Goal: Information Seeking & Learning: Learn about a topic

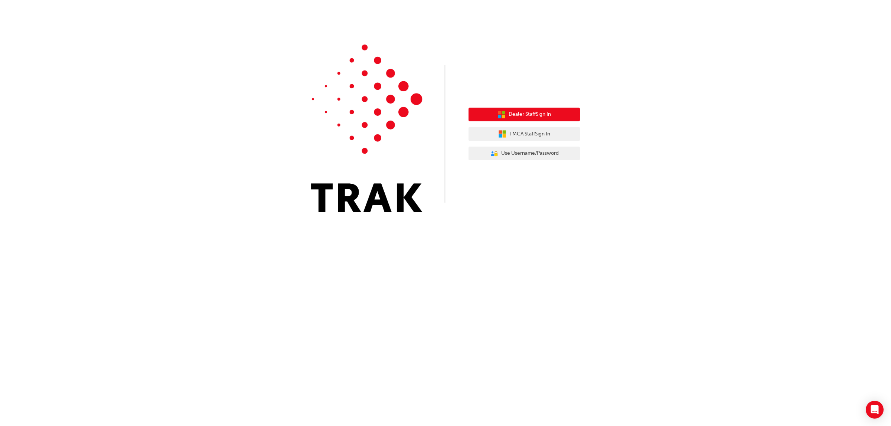
click at [536, 116] on span "Dealer Staff Sign In" at bounding box center [530, 114] width 42 height 9
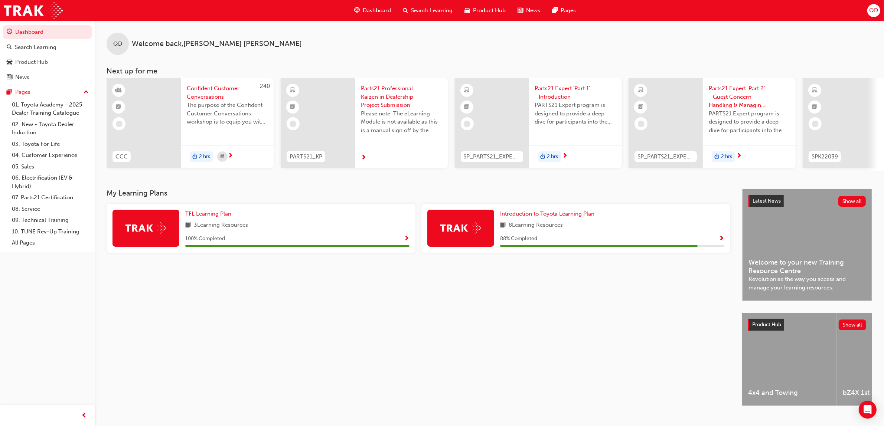
click at [569, 132] on div "Parts21 Expert 'Part 1' - Introduction PARTS21 Expert program is designed to pr…" at bounding box center [575, 107] width 93 height 58
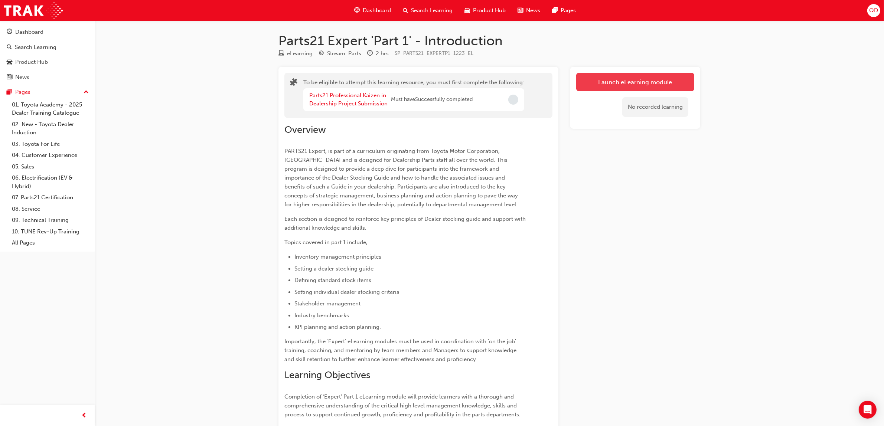
click at [612, 88] on button "Launch eLearning module" at bounding box center [635, 82] width 118 height 19
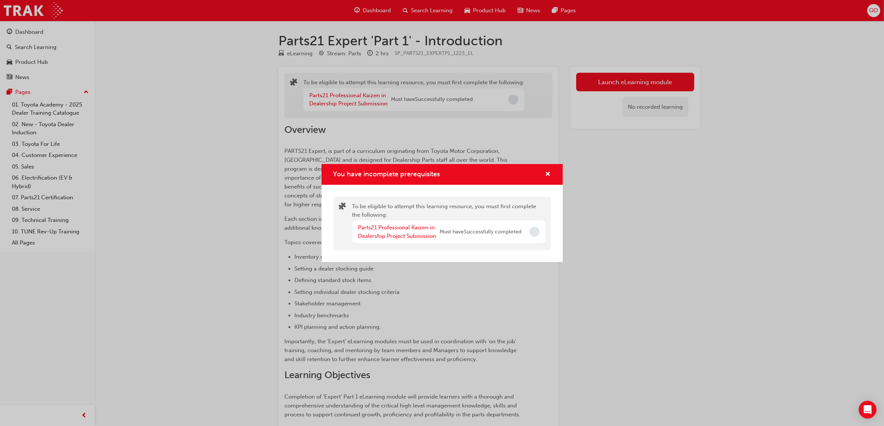
click at [552, 167] on div "You have incomplete prerequisites" at bounding box center [442, 174] width 241 height 21
click at [548, 174] on span "cross-icon" at bounding box center [549, 175] width 6 height 7
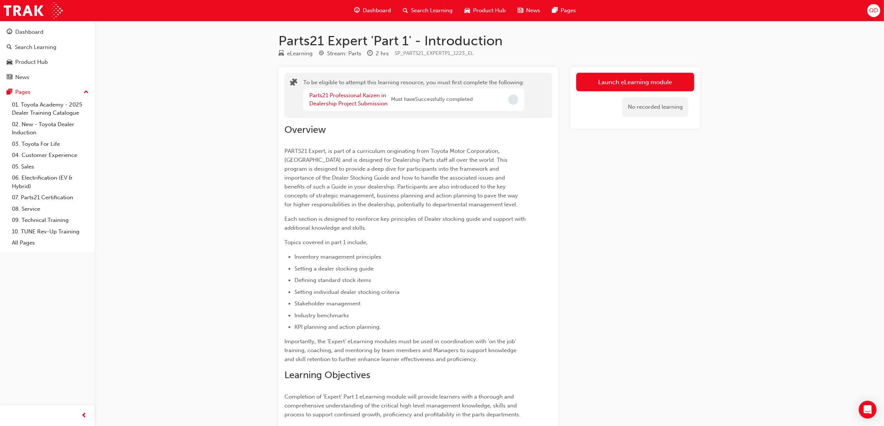
click at [381, 10] on span "Dashboard" at bounding box center [377, 10] width 28 height 9
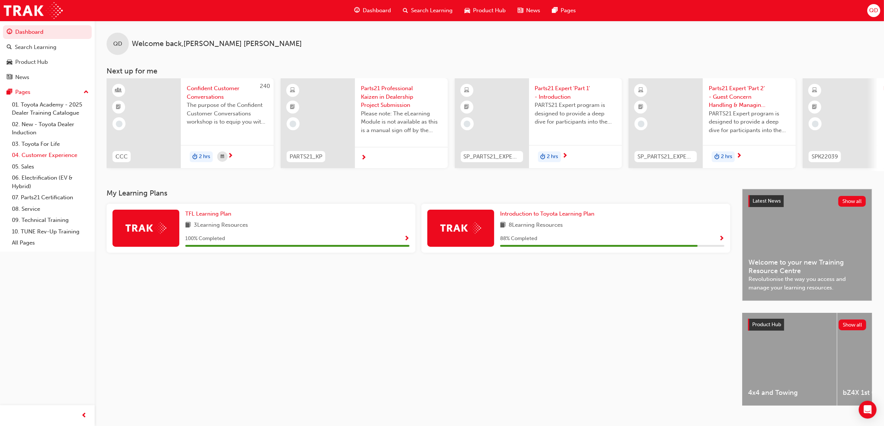
click at [48, 157] on link "04. Customer Experience" at bounding box center [50, 156] width 83 height 12
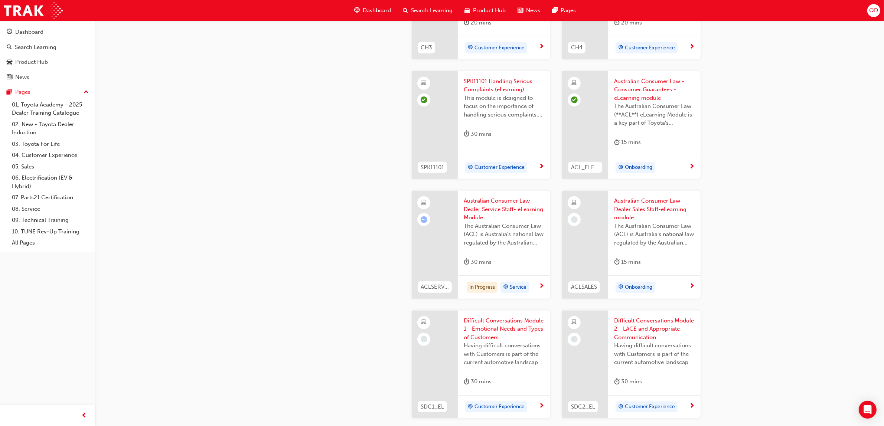
scroll to position [464, 0]
click at [479, 325] on span "Difficult Conversations Module 1 - Emotional Needs and Types of Customers" at bounding box center [504, 328] width 81 height 25
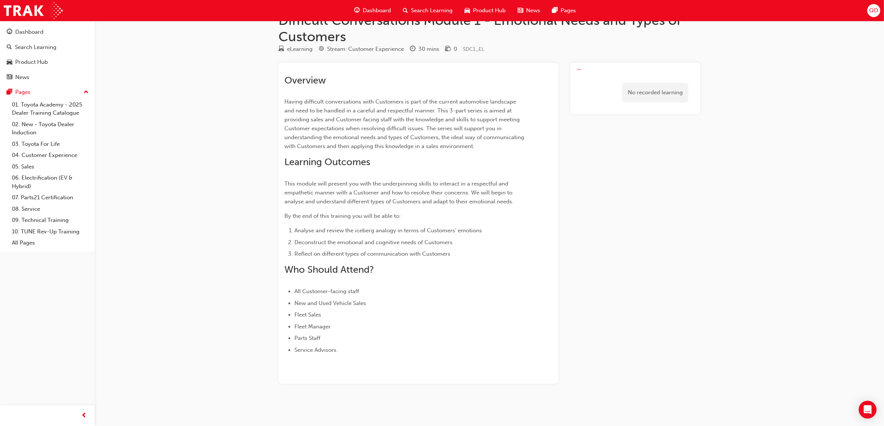
scroll to position [20, 0]
click at [644, 63] on div "Launch eLearning module No recorded learning" at bounding box center [635, 94] width 130 height 62
click at [644, 71] on link "Launch eLearning module" at bounding box center [635, 78] width 118 height 19
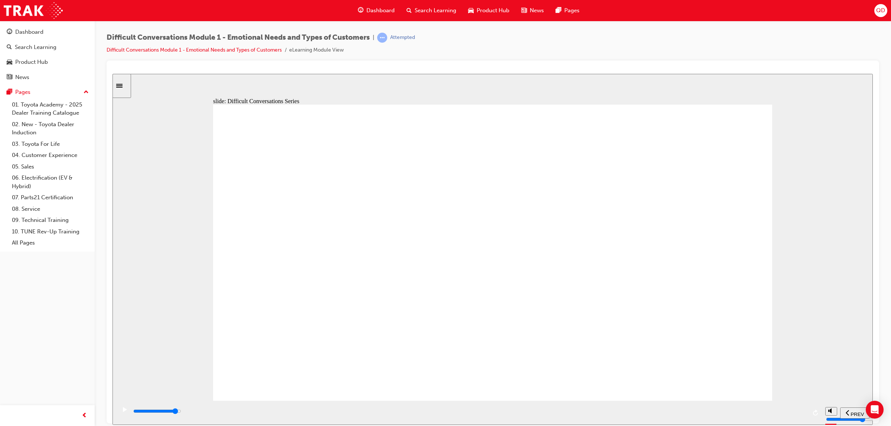
click at [756, 416] on div "playback controls" at bounding box center [470, 411] width 674 height 8
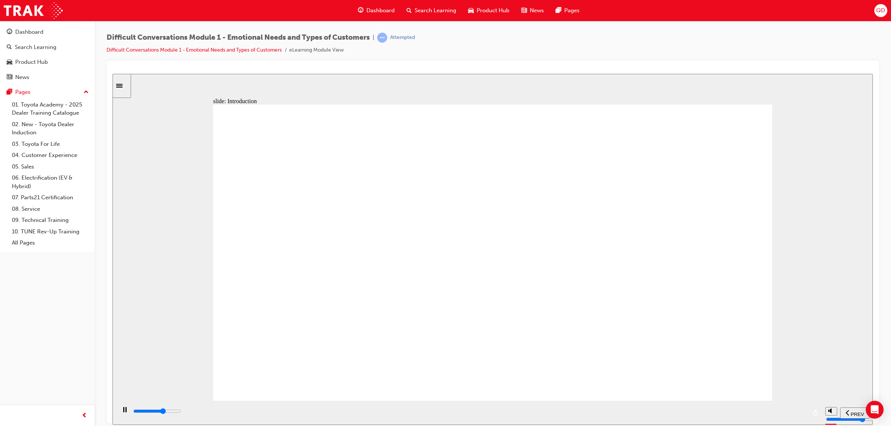
drag, startPoint x: 988, startPoint y: 485, endPoint x: 858, endPoint y: 340, distance: 195.1
drag, startPoint x: 613, startPoint y: 226, endPoint x: 510, endPoint y: 238, distance: 103.5
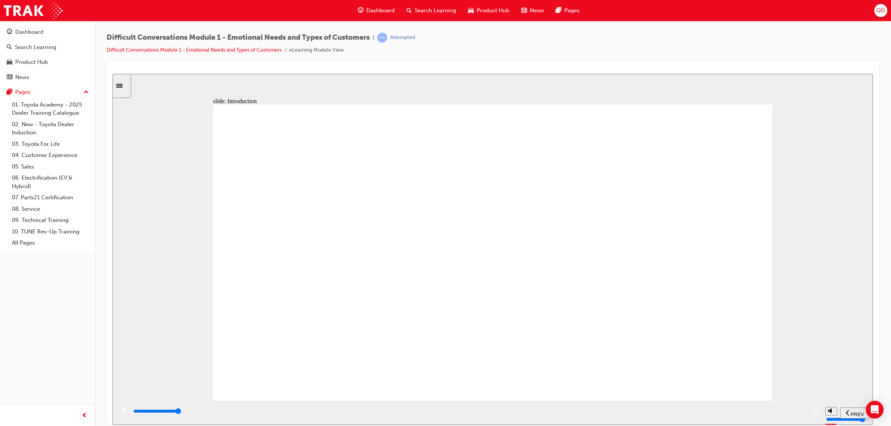
click at [710, 414] on div "playback controls" at bounding box center [470, 411] width 674 height 8
click at [181, 412] on input "slide progress" at bounding box center [157, 411] width 48 height 6
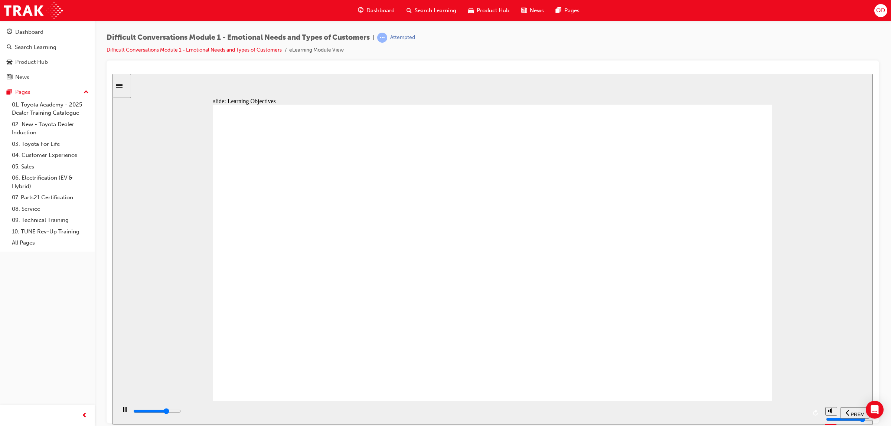
click at [617, 415] on div "playback controls" at bounding box center [470, 411] width 674 height 8
click at [736, 416] on div "playback controls" at bounding box center [470, 411] width 674 height 8
click at [680, 409] on div "playback controls" at bounding box center [470, 411] width 674 height 8
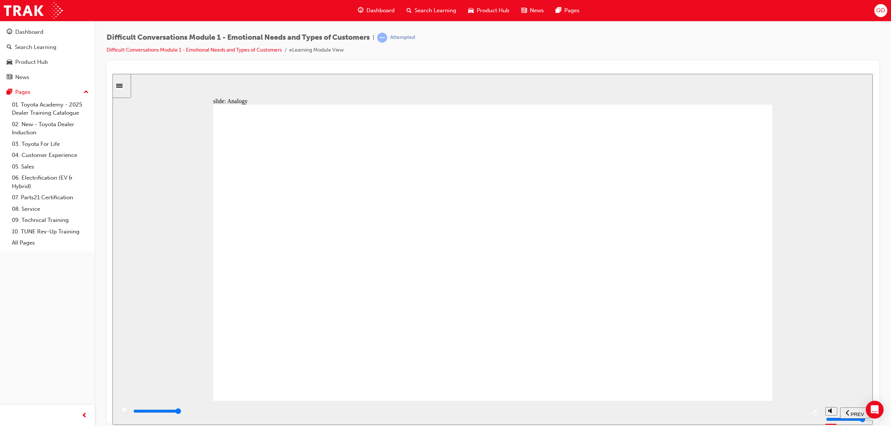
click at [691, 405] on div "playback controls" at bounding box center [469, 413] width 706 height 24
click at [694, 410] on div "playback controls" at bounding box center [470, 411] width 674 height 8
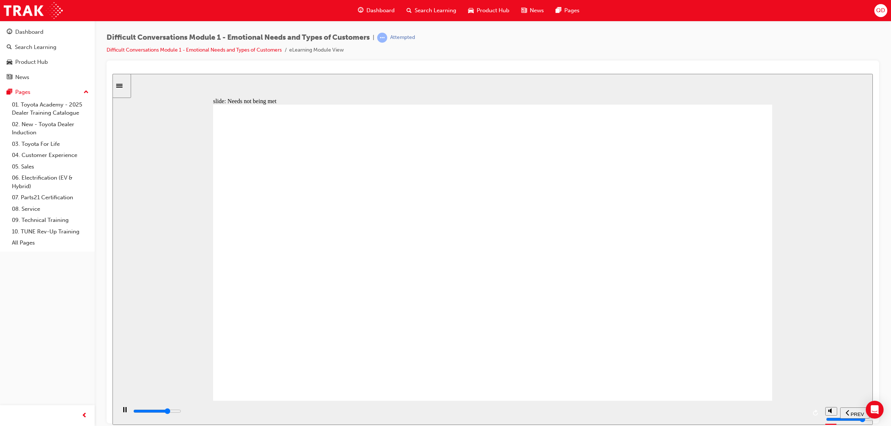
click at [633, 408] on div "playback controls" at bounding box center [470, 412] width 674 height 11
drag, startPoint x: 643, startPoint y: 180, endPoint x: 639, endPoint y: 189, distance: 9.7
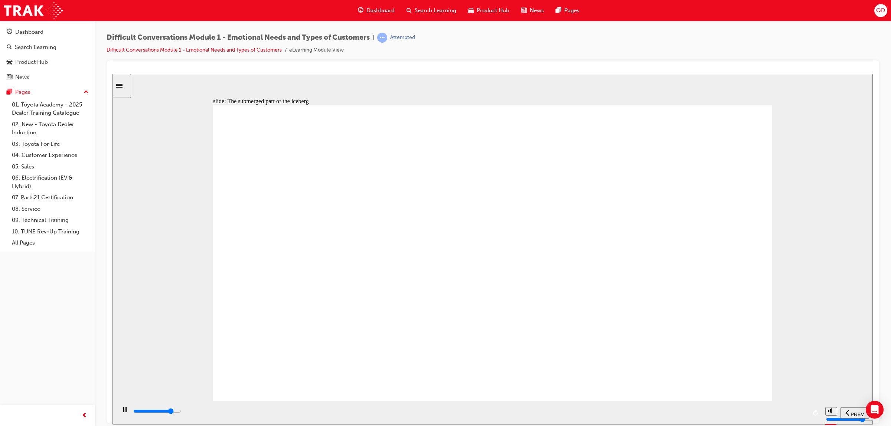
click at [685, 416] on div "playback controls" at bounding box center [470, 411] width 674 height 8
click at [641, 407] on div "playback controls" at bounding box center [469, 413] width 706 height 24
click at [181, 413] on input "slide progress" at bounding box center [157, 411] width 48 height 6
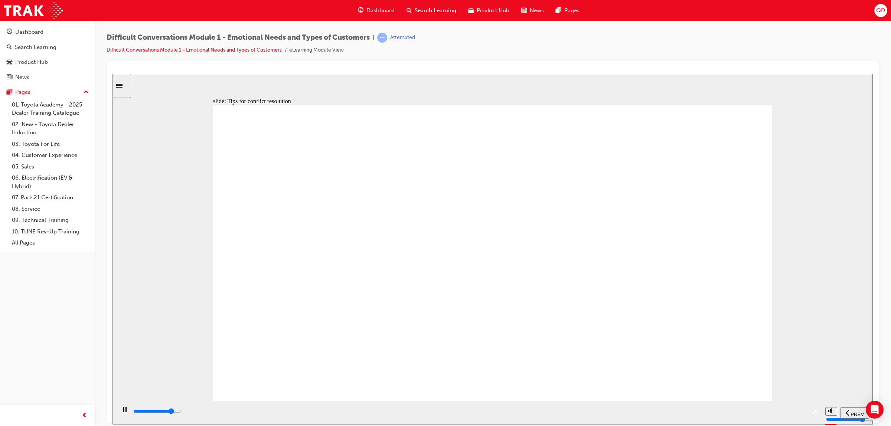
click at [691, 410] on div "playback controls" at bounding box center [470, 411] width 674 height 8
click at [685, 414] on div "playback controls" at bounding box center [470, 411] width 674 height 8
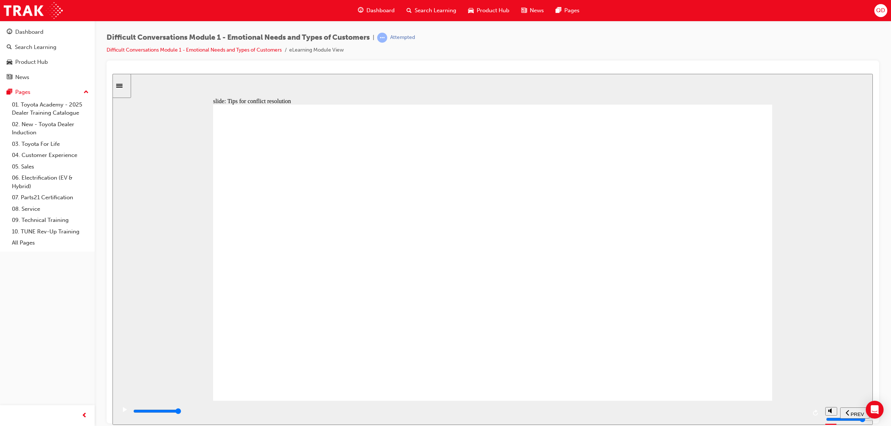
drag, startPoint x: 701, startPoint y: 413, endPoint x: 704, endPoint y: 418, distance: 5.4
click at [701, 414] on div "playback controls" at bounding box center [470, 411] width 674 height 8
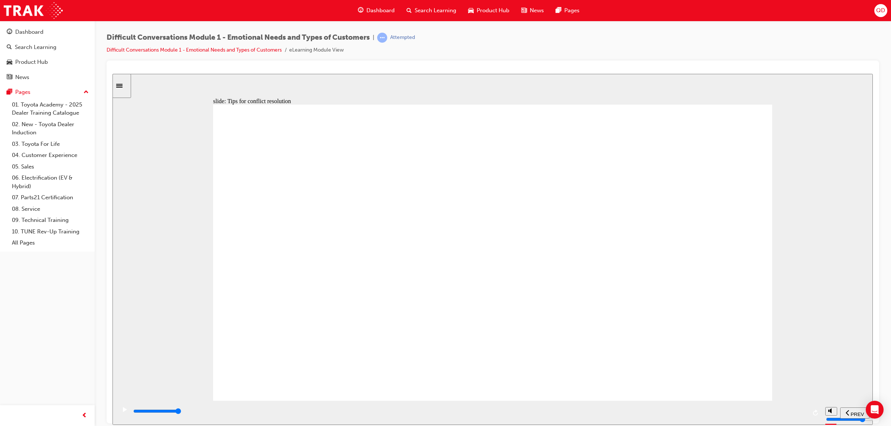
click at [704, 414] on div "playback controls" at bounding box center [470, 411] width 674 height 8
drag, startPoint x: 649, startPoint y: 417, endPoint x: 591, endPoint y: 355, distance: 84.9
click at [593, 362] on div "slide: Tips for conflict resolution We are all human and we move through a spec…" at bounding box center [493, 249] width 761 height 351
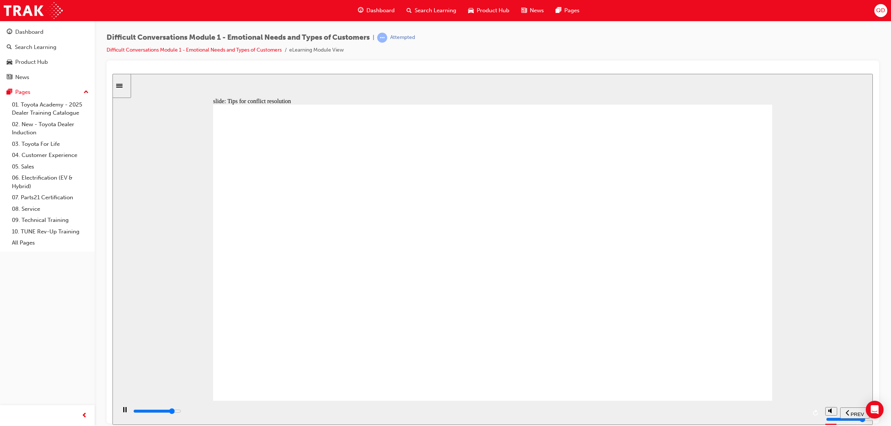
drag, startPoint x: 548, startPoint y: 395, endPoint x: 542, endPoint y: 400, distance: 7.7
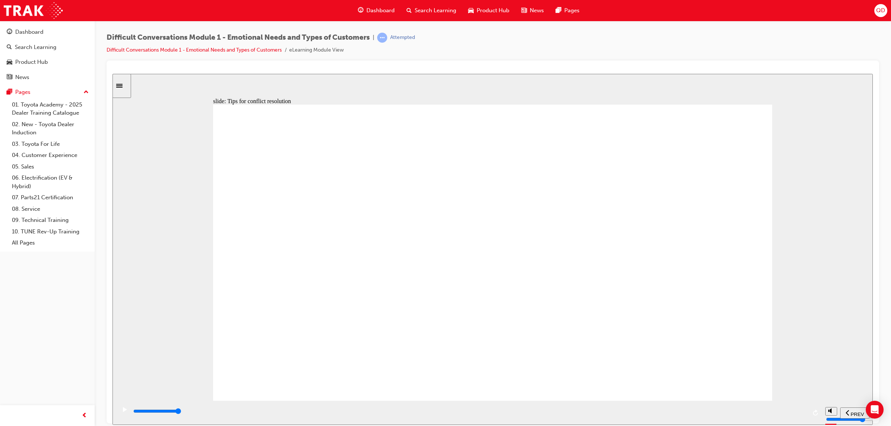
click at [543, 407] on div "playback controls" at bounding box center [469, 413] width 706 height 24
click at [181, 413] on input "slide progress" at bounding box center [157, 411] width 48 height 6
click at [123, 412] on icon "play/pause" at bounding box center [125, 409] width 4 height 5
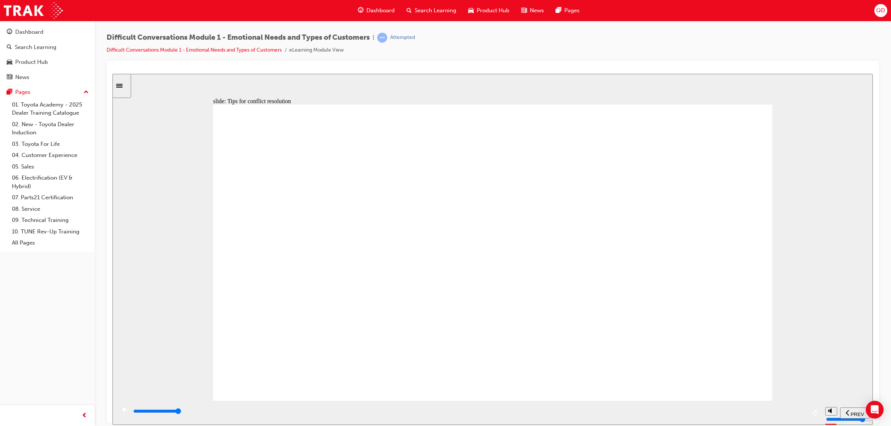
click at [635, 414] on div "playback controls" at bounding box center [470, 411] width 674 height 8
drag, startPoint x: 690, startPoint y: 404, endPoint x: 697, endPoint y: 405, distance: 6.8
click at [695, 404] on div "playback controls" at bounding box center [469, 413] width 706 height 24
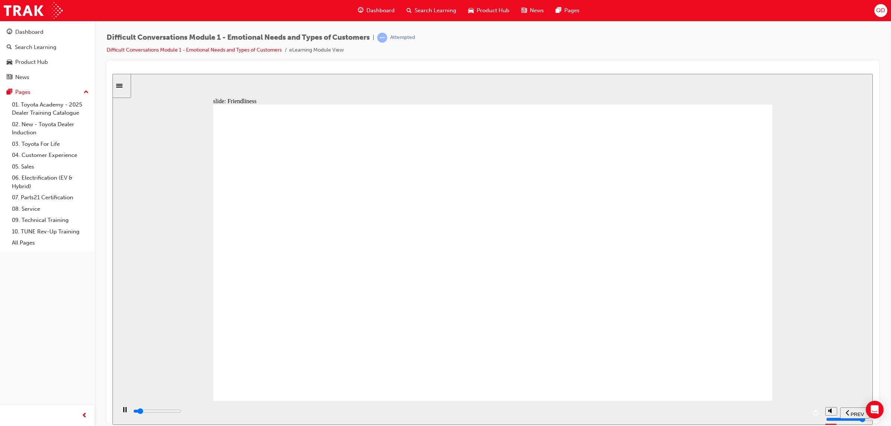
click at [655, 425] on html "slide: Friendliness Framework of Guest Needs Rectangle 1 Rectangle 1 Multiply 1…" at bounding box center [493, 249] width 761 height 351
click at [639, 416] on div "playback controls" at bounding box center [470, 411] width 674 height 8
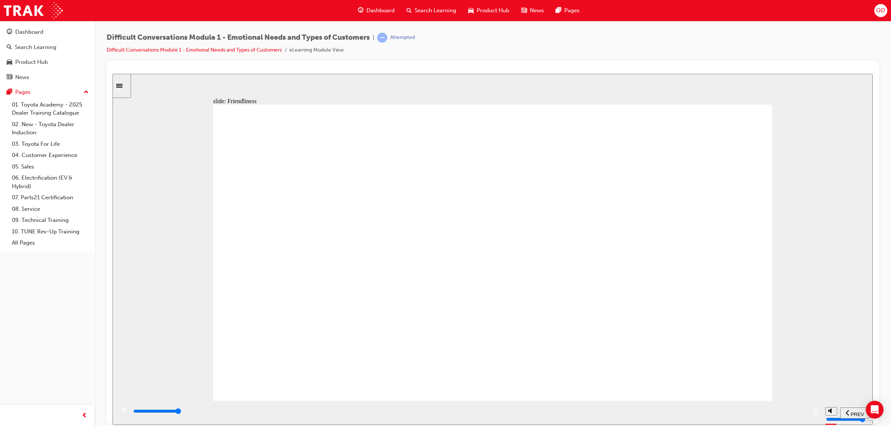
click at [769, 416] on div "playback controls" at bounding box center [470, 411] width 674 height 8
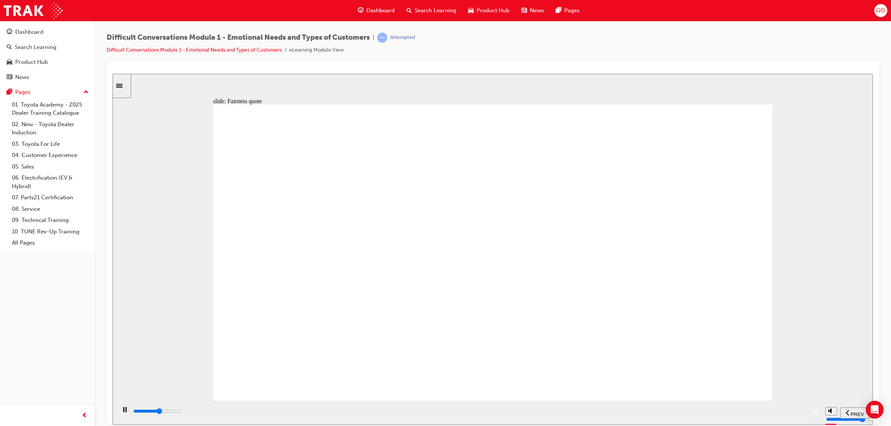
drag, startPoint x: 704, startPoint y: 422, endPoint x: 720, endPoint y: 410, distance: 19.7
click at [706, 421] on div "playback controls" at bounding box center [469, 413] width 706 height 24
click at [720, 410] on div "playback controls" at bounding box center [470, 411] width 674 height 8
click at [743, 408] on div "playback controls" at bounding box center [470, 412] width 674 height 11
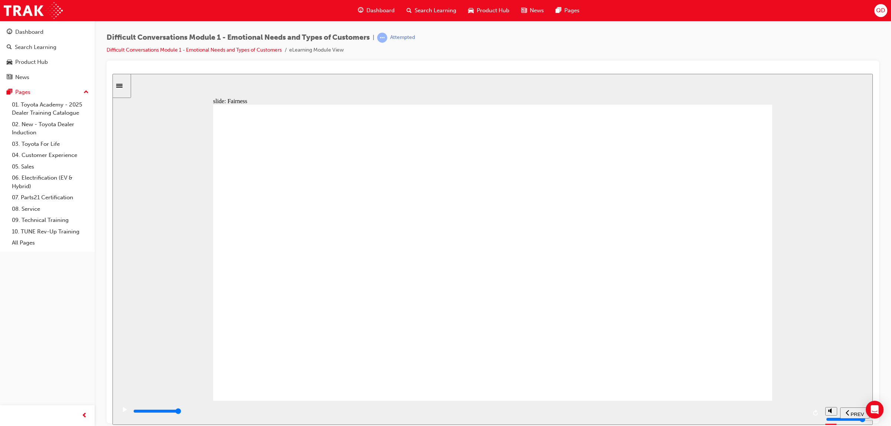
click at [771, 416] on div "playback controls" at bounding box center [470, 411] width 674 height 8
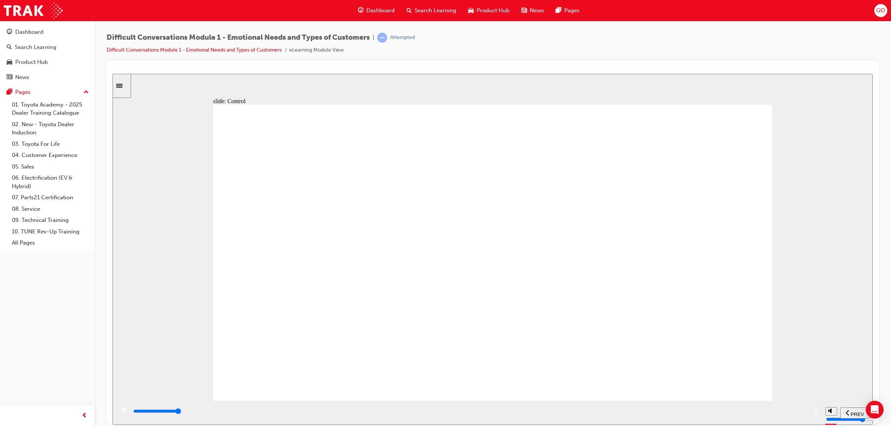
click at [633, 416] on div "playback controls" at bounding box center [470, 411] width 674 height 8
type input "65500"
click at [511, 64] on div at bounding box center [493, 242] width 773 height 363
